Goal: Navigation & Orientation: Find specific page/section

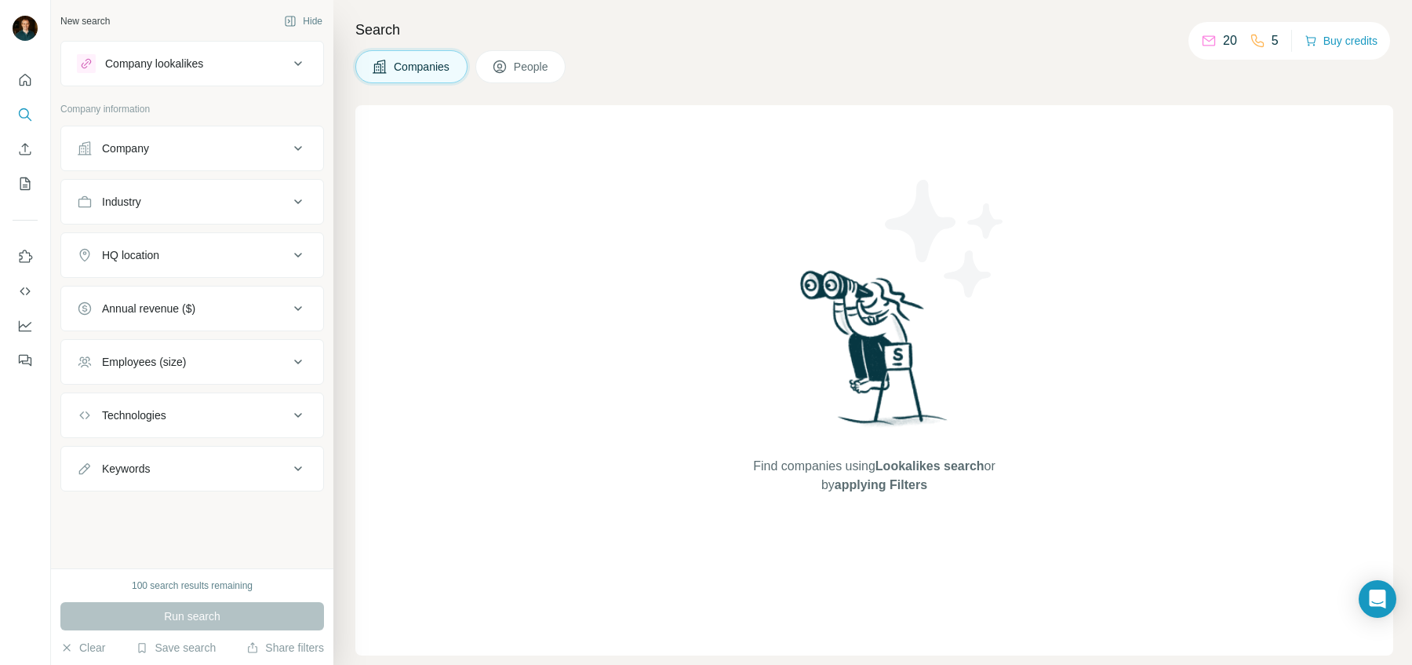
click at [38, 83] on div at bounding box center [25, 215] width 50 height 318
click at [34, 83] on button "Quick start" at bounding box center [25, 80] width 25 height 28
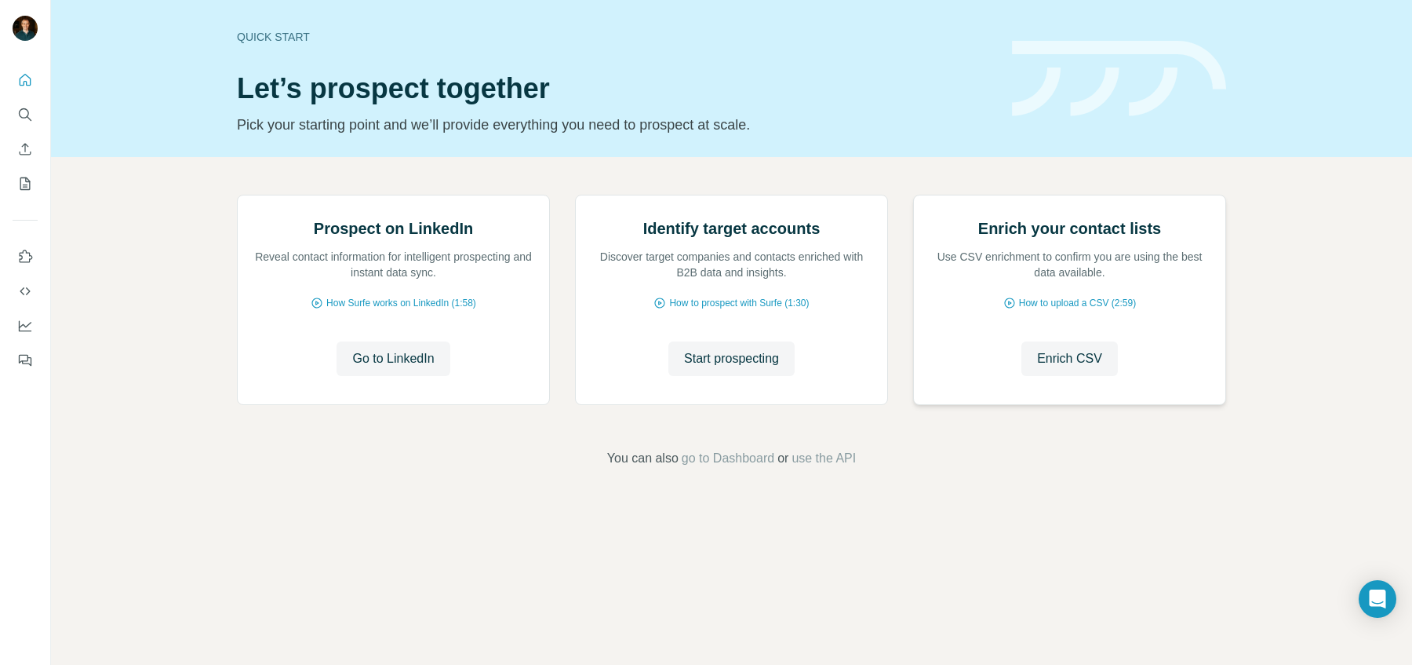
scroll to position [13, 0]
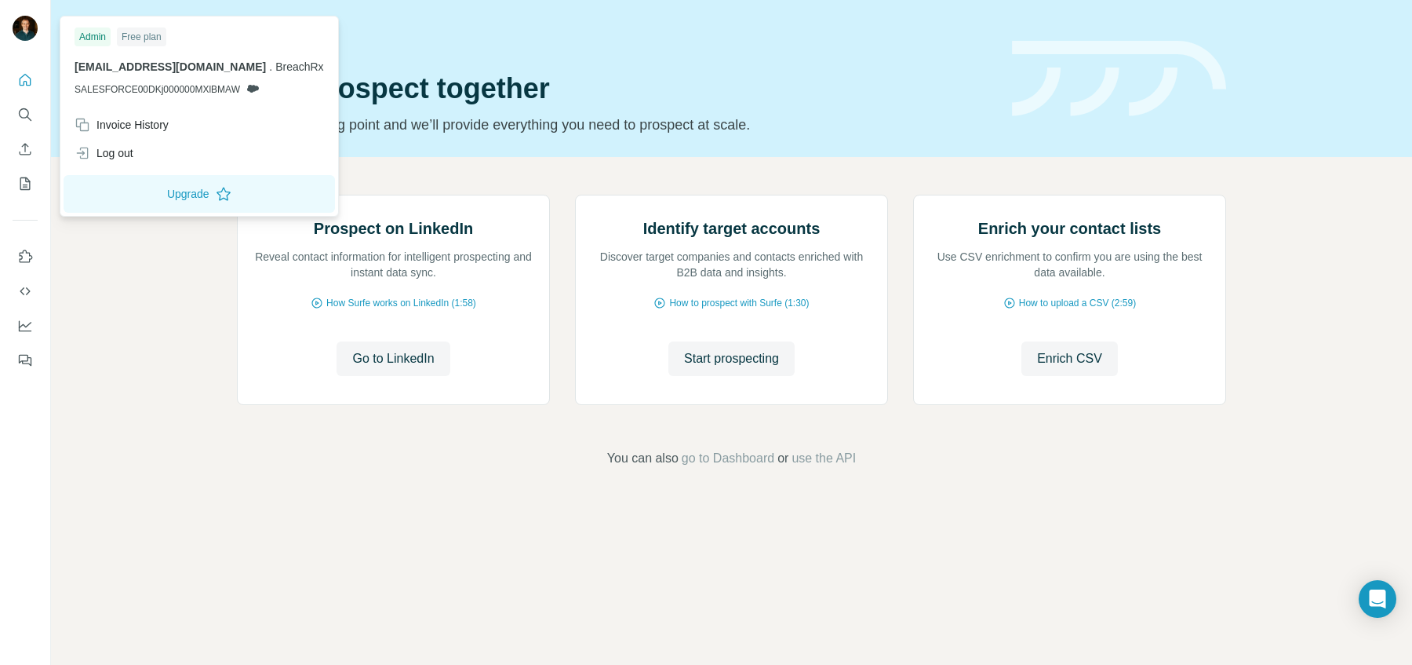
click at [23, 35] on img at bounding box center [25, 28] width 25 height 25
click at [146, 120] on div "Invoice History" at bounding box center [122, 125] width 94 height 16
click at [266, 468] on footer "You can also go to Dashboard or use the API" at bounding box center [732, 458] width 1274 height 19
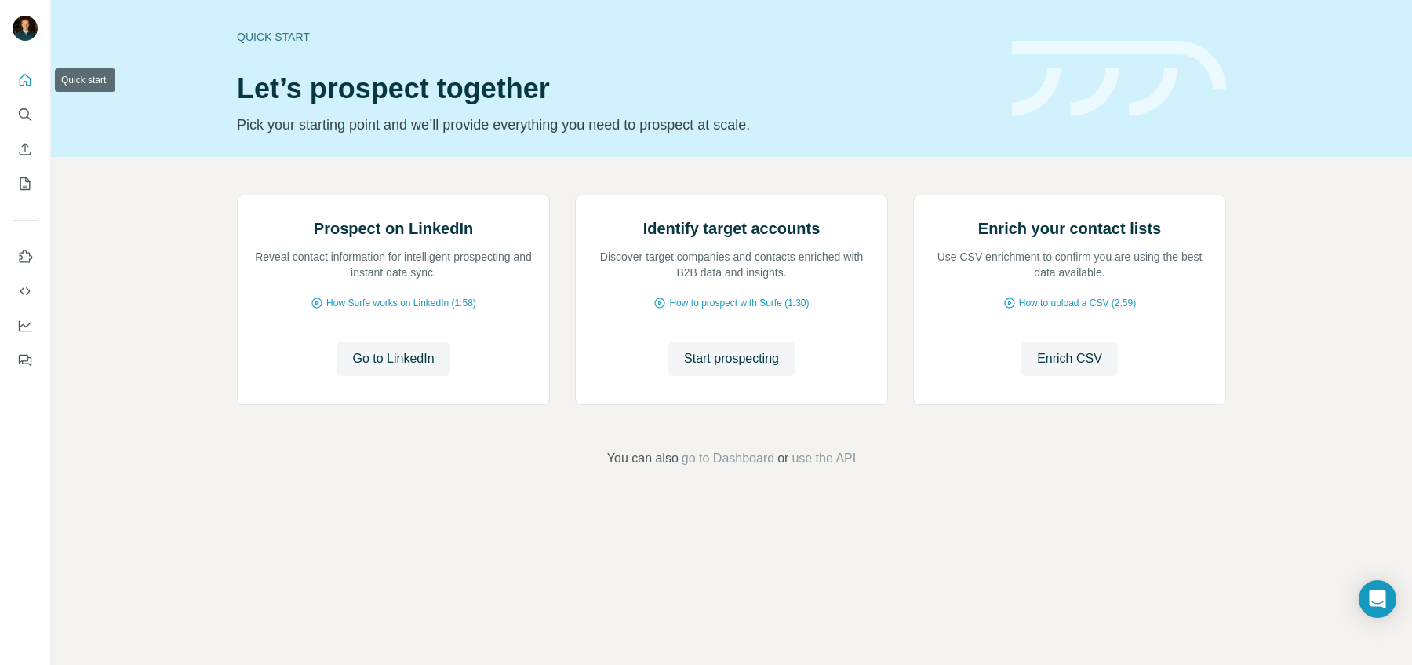
click at [29, 77] on icon "Quick start" at bounding box center [25, 80] width 16 height 16
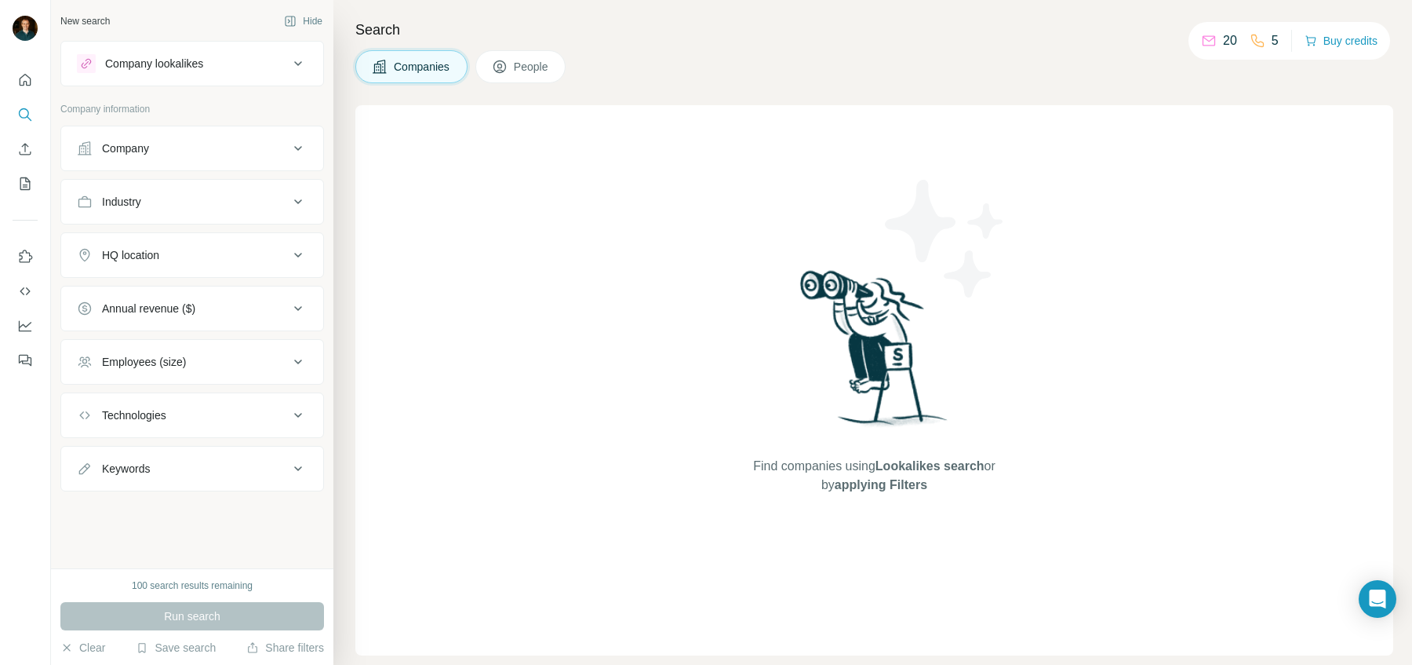
click at [402, 73] on span "Companies" at bounding box center [422, 67] width 57 height 16
click at [25, 185] on icon "My lists" at bounding box center [25, 184] width 16 height 16
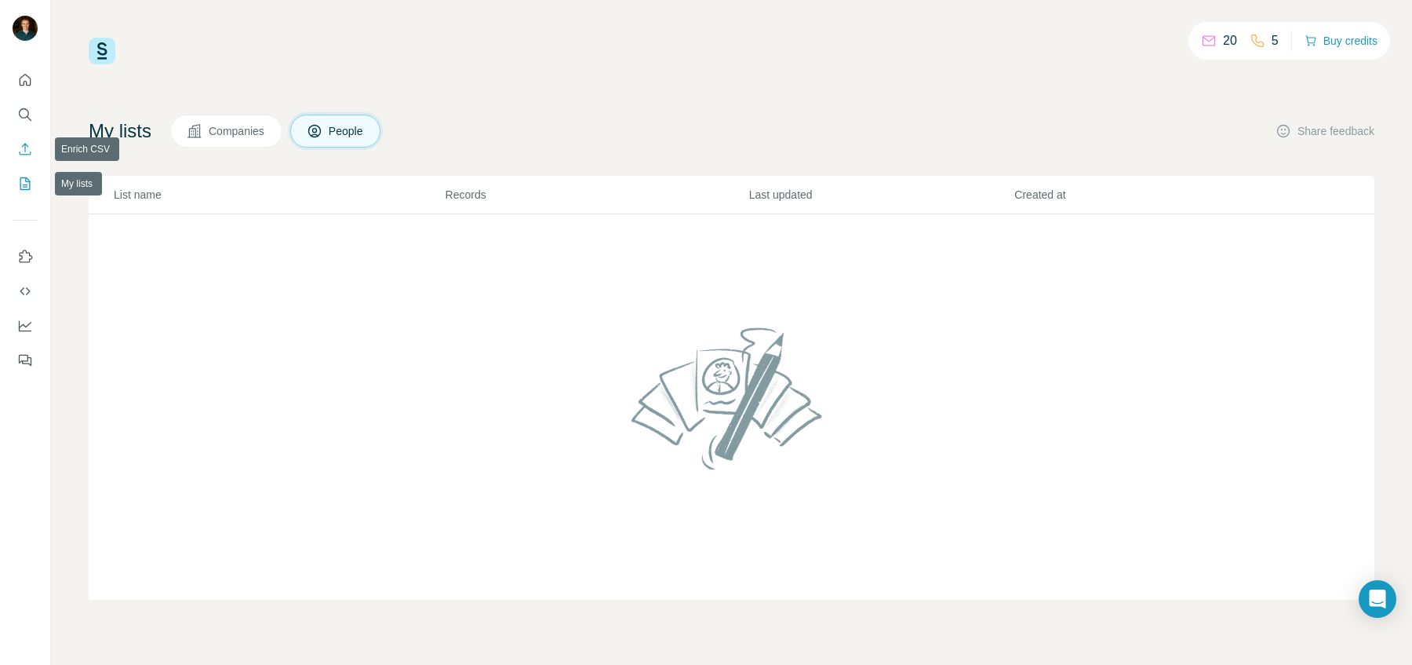
click at [26, 162] on button "Enrich CSV" at bounding box center [25, 149] width 25 height 28
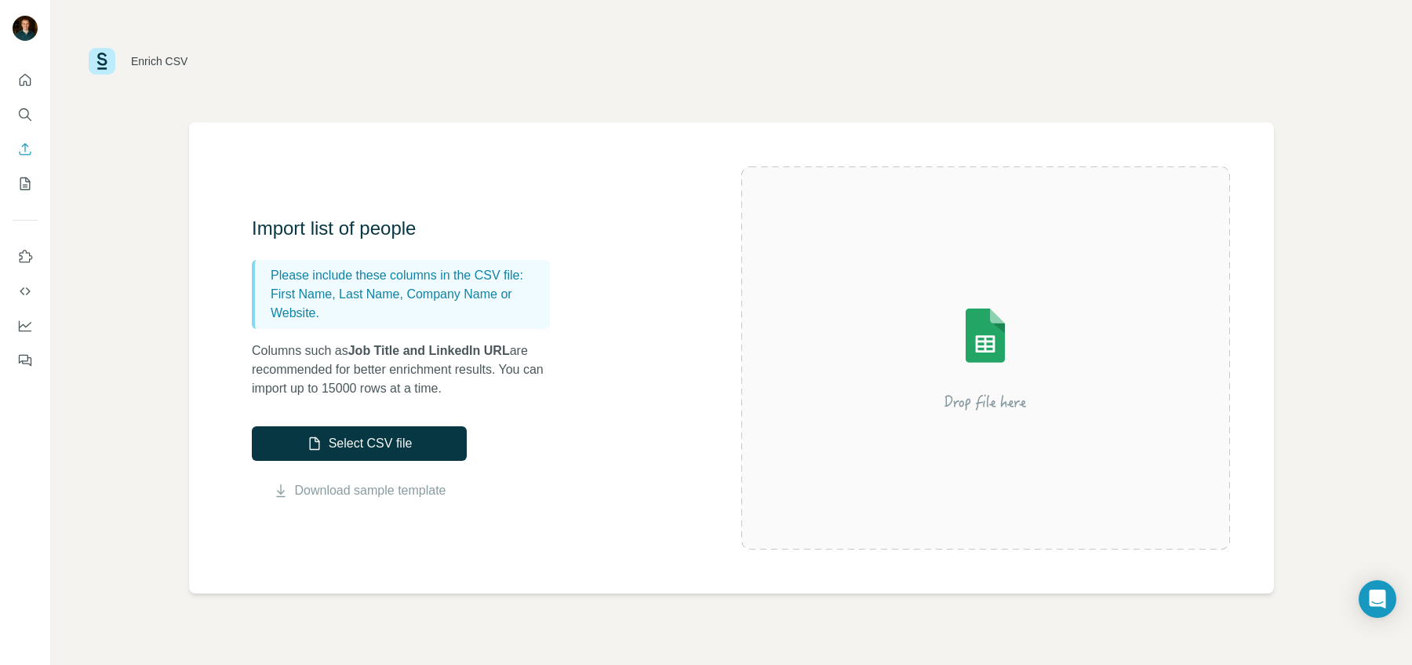
click at [16, 98] on nav at bounding box center [25, 132] width 25 height 132
click at [24, 109] on icon "Search" at bounding box center [25, 115] width 16 height 16
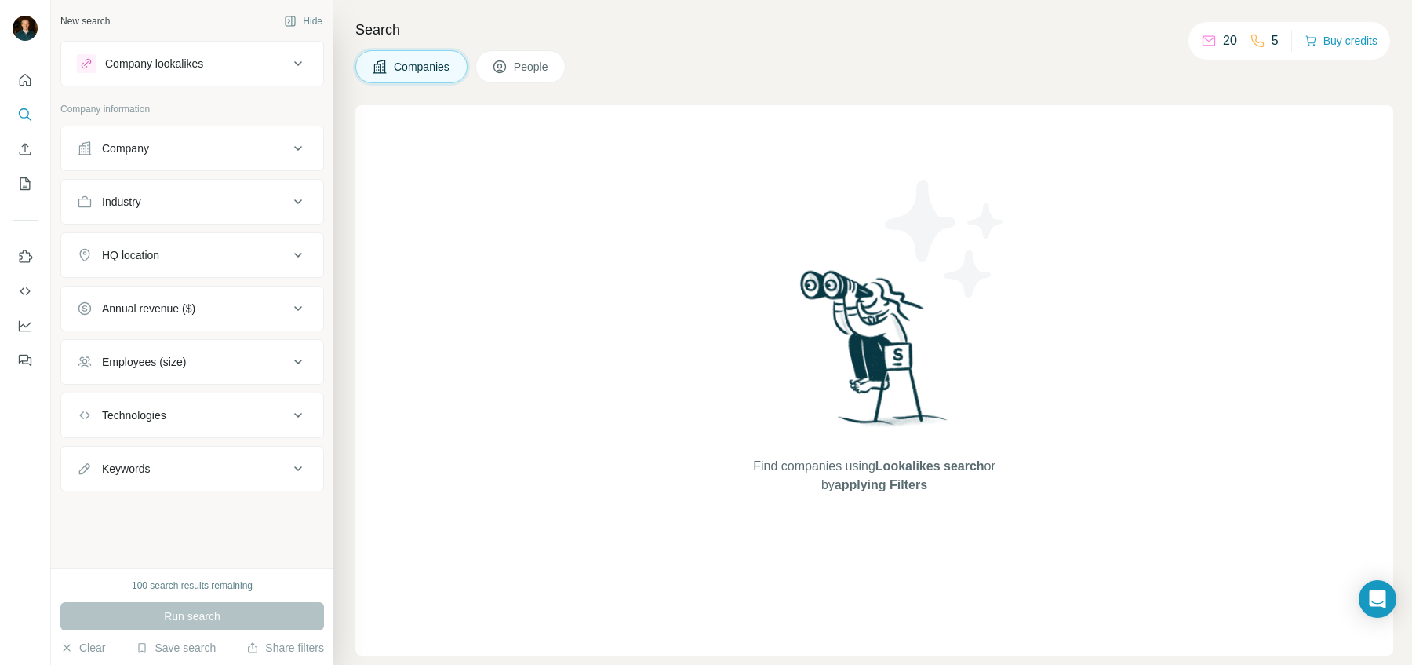
click at [296, 70] on icon at bounding box center [298, 63] width 19 height 19
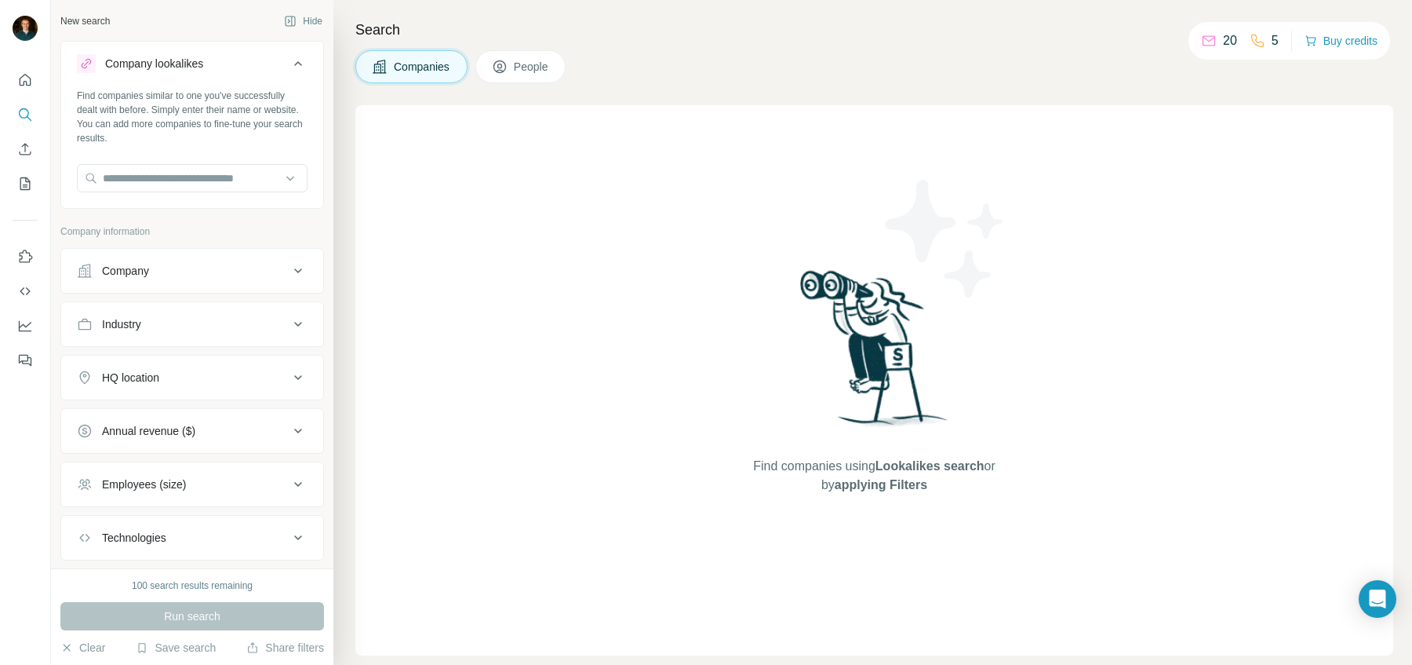
click at [296, 70] on icon at bounding box center [298, 63] width 19 height 19
